Goal: Task Accomplishment & Management: Manage account settings

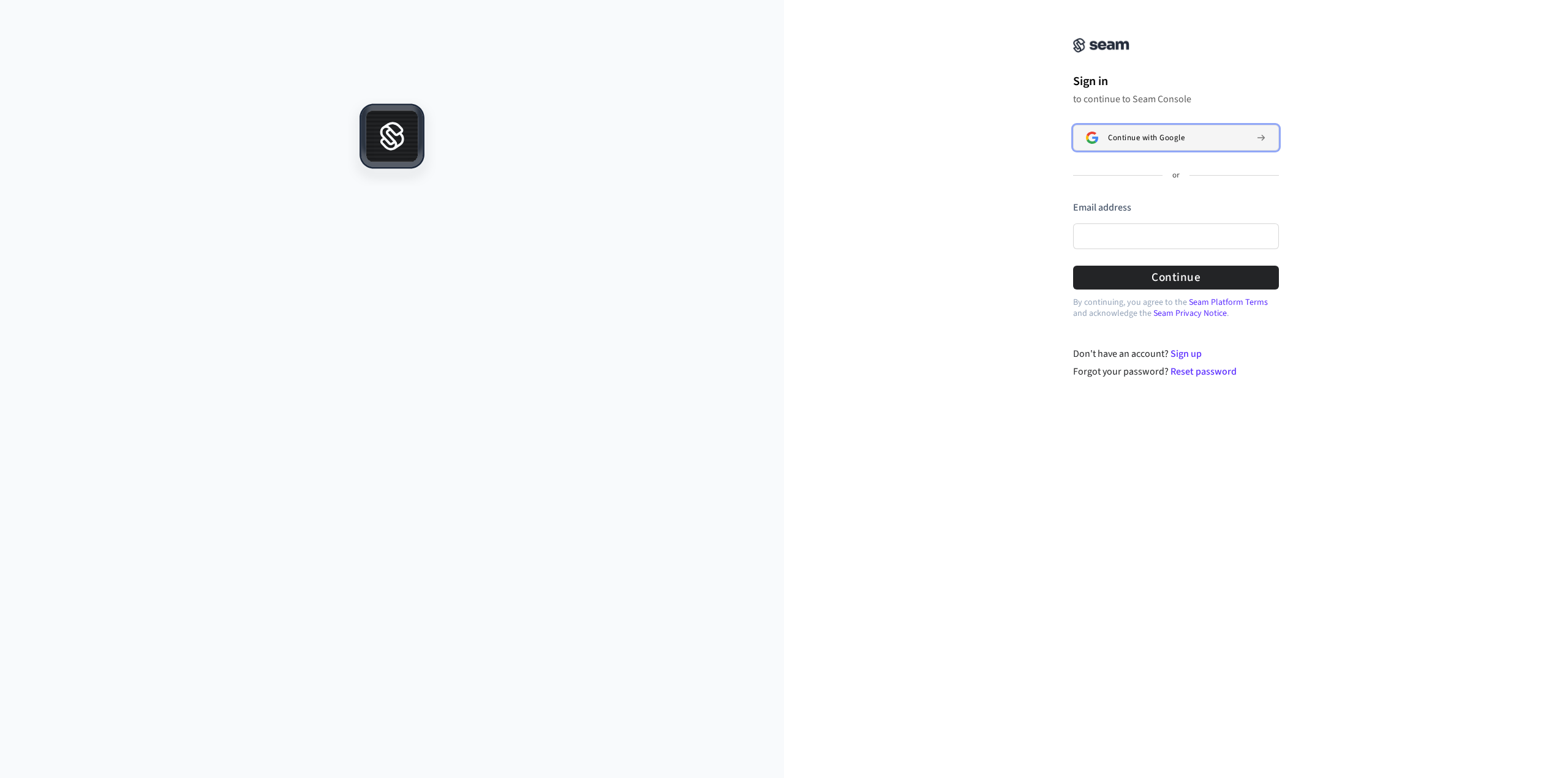
click at [1127, 142] on span "Continue with Google" at bounding box center [1146, 137] width 77 height 10
